Goal: Browse casually

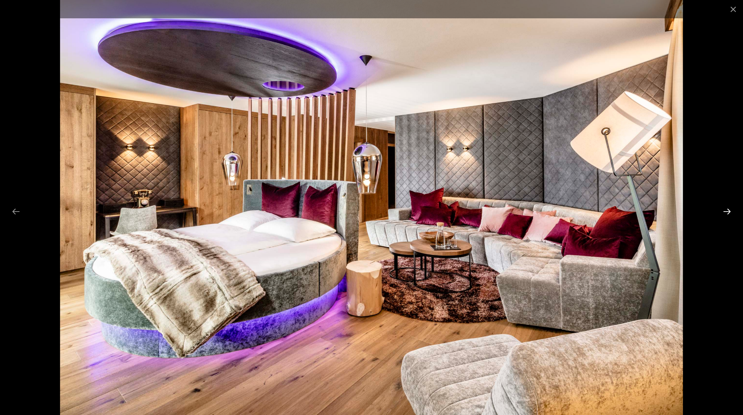
click at [731, 209] on button "Next slide" at bounding box center [726, 211] width 16 height 15
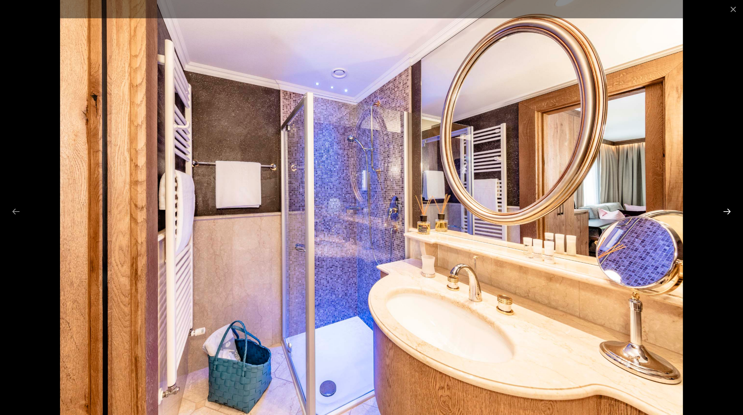
click at [725, 213] on button "Next slide" at bounding box center [726, 211] width 16 height 15
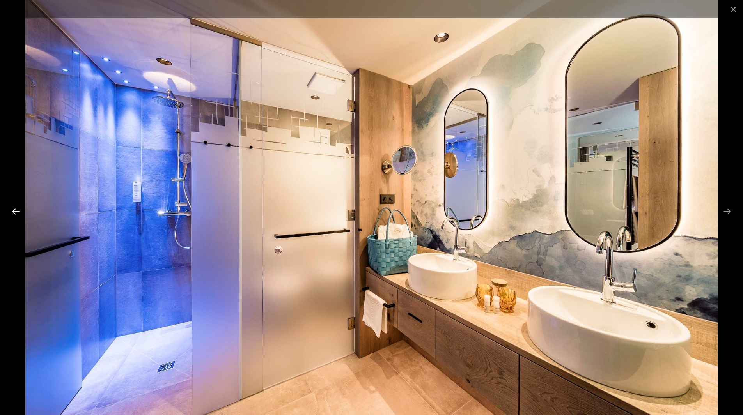
click at [10, 211] on button "Previous slide" at bounding box center [16, 211] width 16 height 15
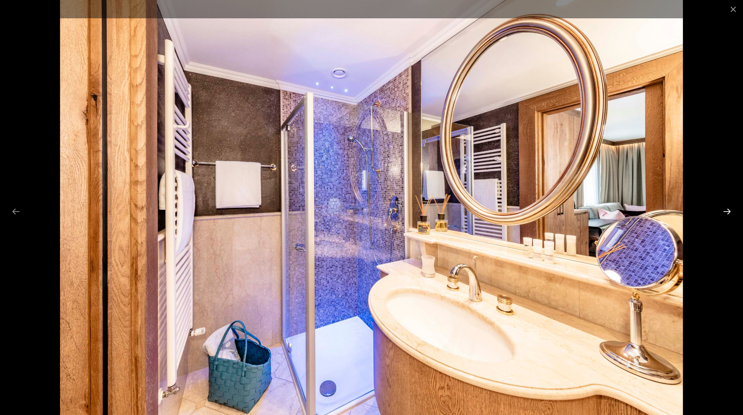
click at [727, 213] on button "Next slide" at bounding box center [726, 211] width 16 height 15
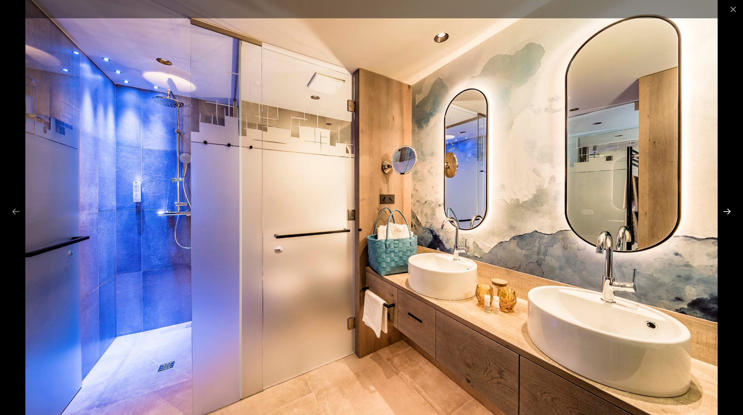
click at [727, 213] on button "Next slide" at bounding box center [726, 211] width 16 height 15
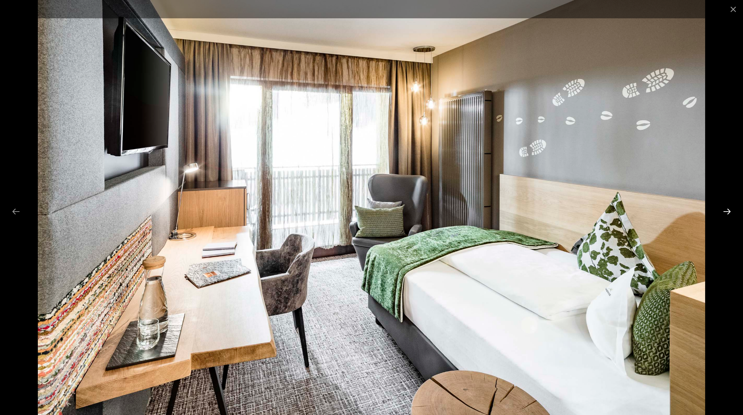
click at [727, 213] on button "Next slide" at bounding box center [726, 211] width 16 height 15
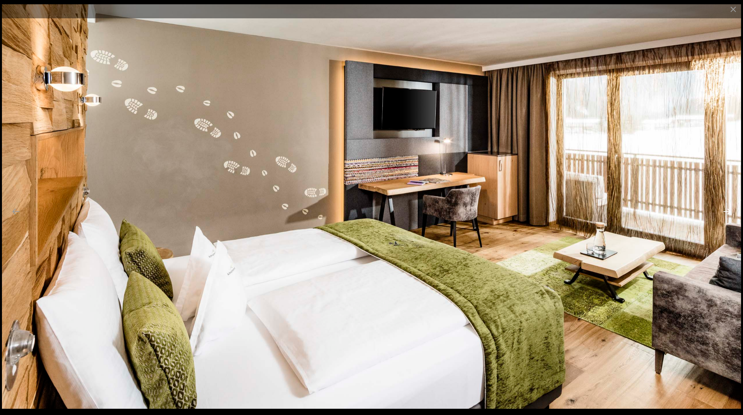
click at [727, 213] on button "Next slide" at bounding box center [726, 211] width 16 height 15
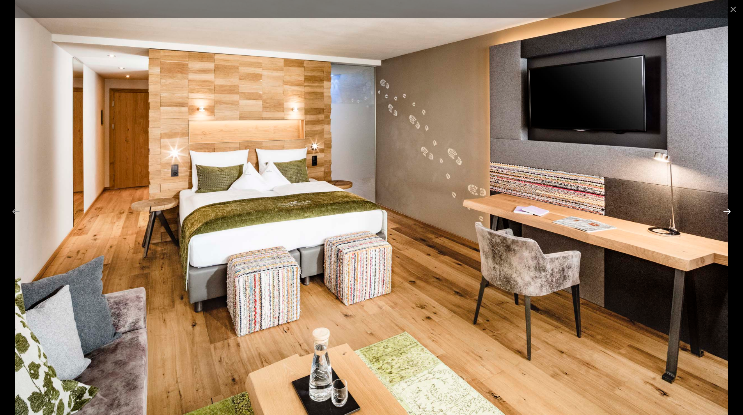
click at [727, 213] on button "Next slide" at bounding box center [726, 211] width 16 height 15
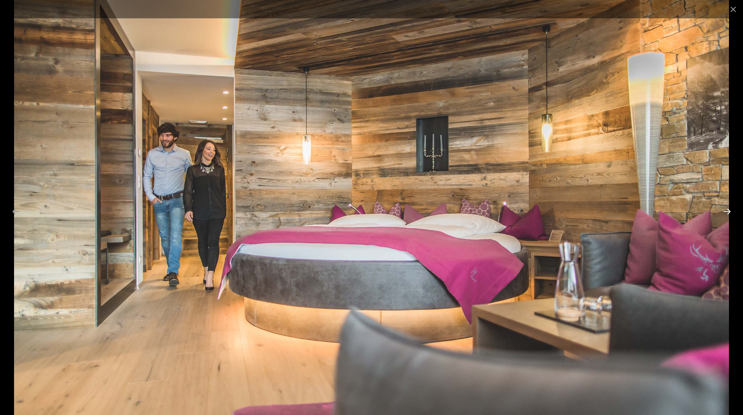
click at [727, 213] on button "Next slide" at bounding box center [726, 211] width 16 height 15
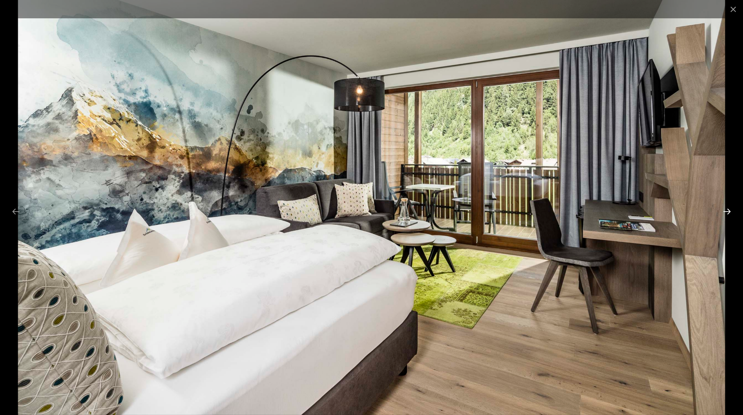
click at [727, 213] on button "Next slide" at bounding box center [726, 211] width 16 height 15
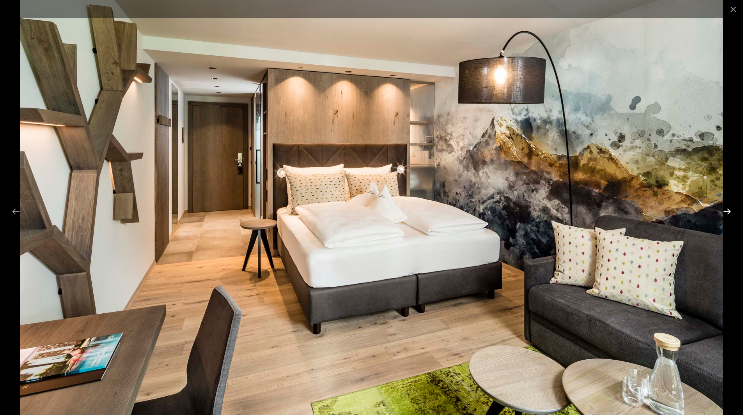
click at [727, 213] on button "Next slide" at bounding box center [726, 211] width 16 height 15
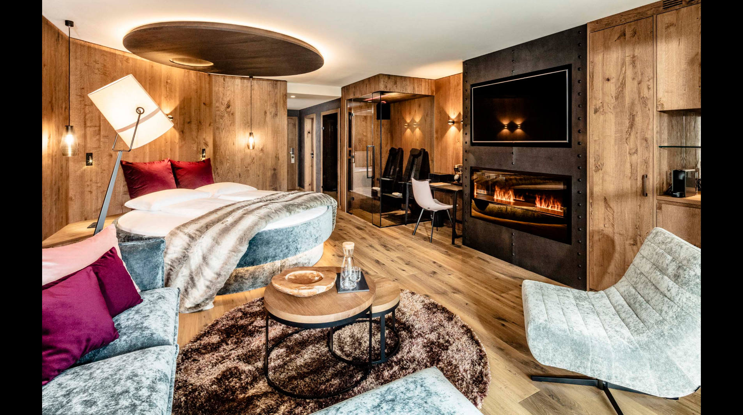
click at [727, 213] on button "Next slide" at bounding box center [730, 211] width 16 height 15
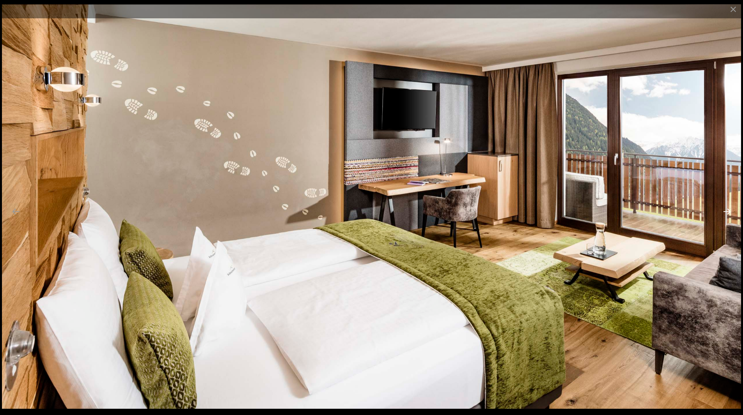
click at [727, 213] on button "Next slide" at bounding box center [726, 211] width 16 height 15
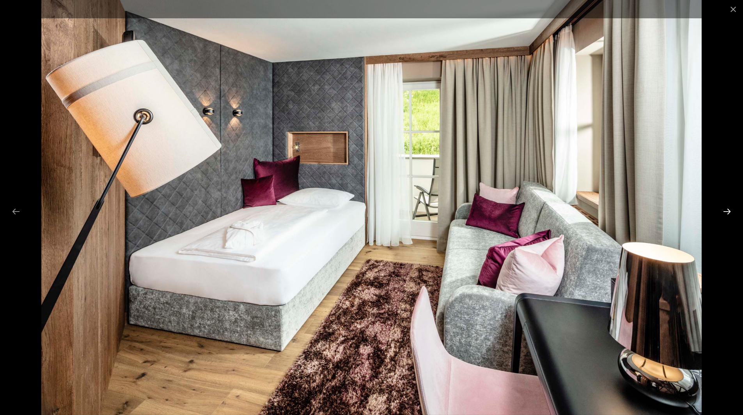
click at [727, 213] on button "Next slide" at bounding box center [726, 211] width 16 height 15
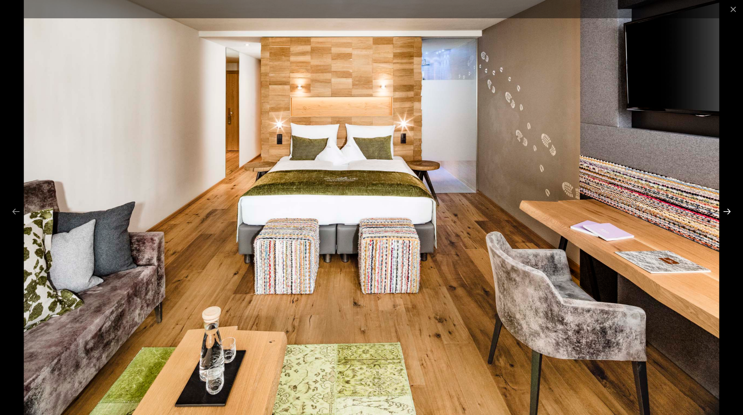
click at [727, 213] on button "Next slide" at bounding box center [726, 211] width 16 height 15
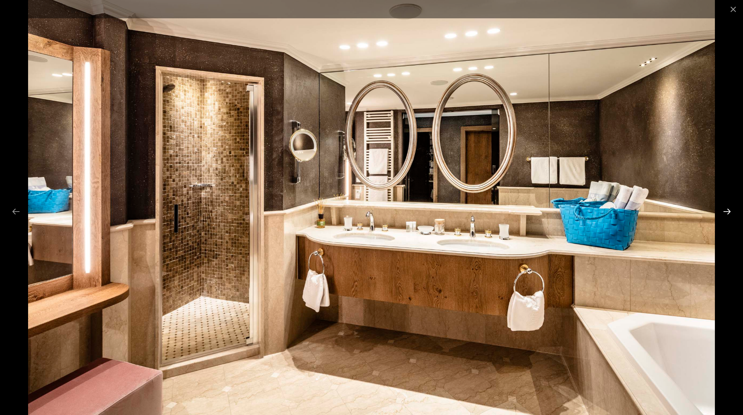
click at [727, 213] on button "Next slide" at bounding box center [726, 211] width 16 height 15
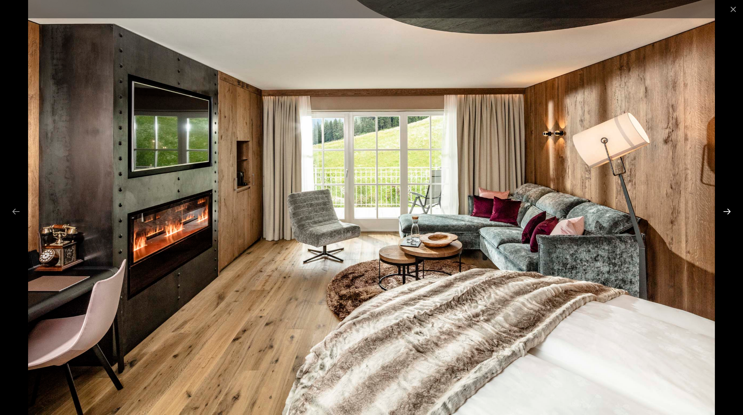
click at [727, 213] on button "Next slide" at bounding box center [726, 211] width 16 height 15
